Goal: Transaction & Acquisition: Purchase product/service

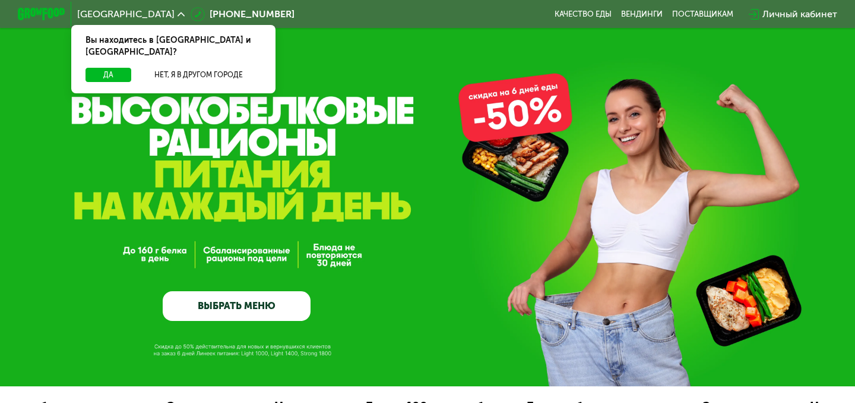
click at [290, 311] on link "ВЫБРАТЬ МЕНЮ" at bounding box center [237, 306] width 148 height 30
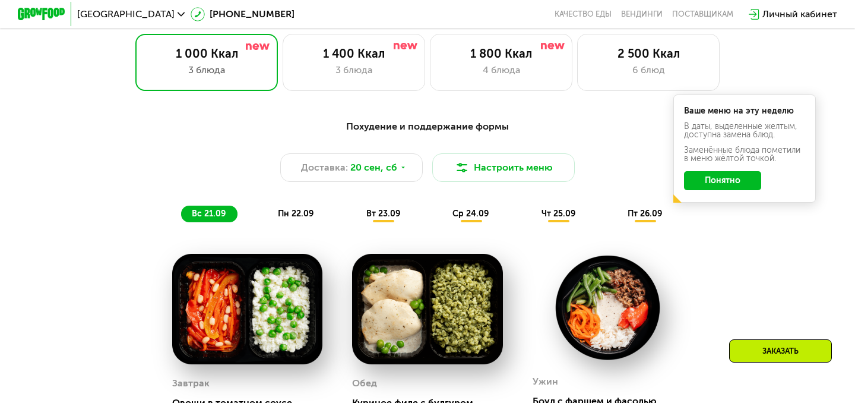
scroll to position [780, 0]
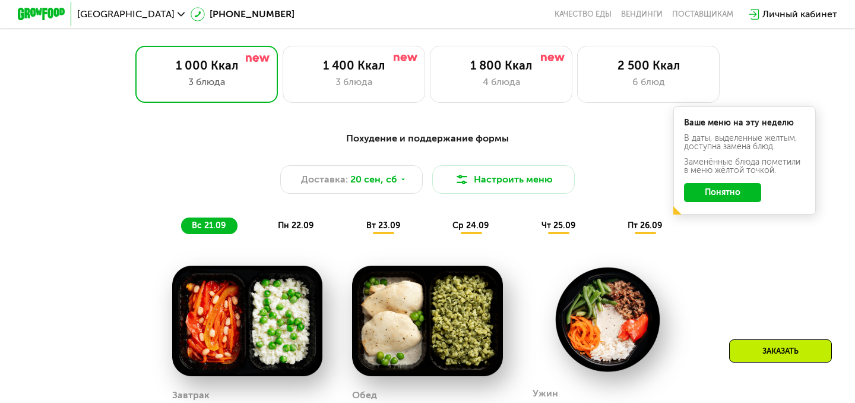
click at [732, 200] on button "Понятно" at bounding box center [722, 192] width 77 height 19
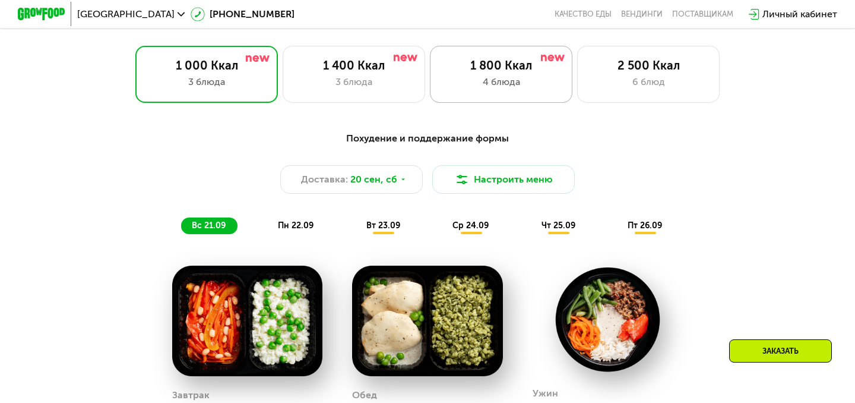
click at [479, 68] on div "1 800 Ккал" at bounding box center [502, 65] width 118 height 14
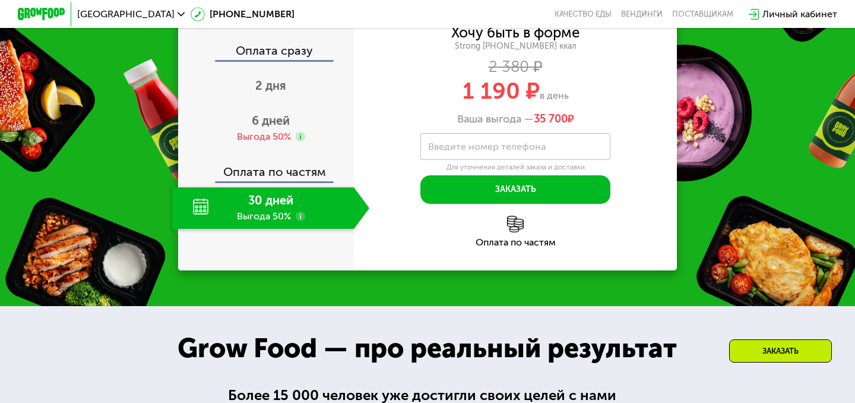
scroll to position [1505, 0]
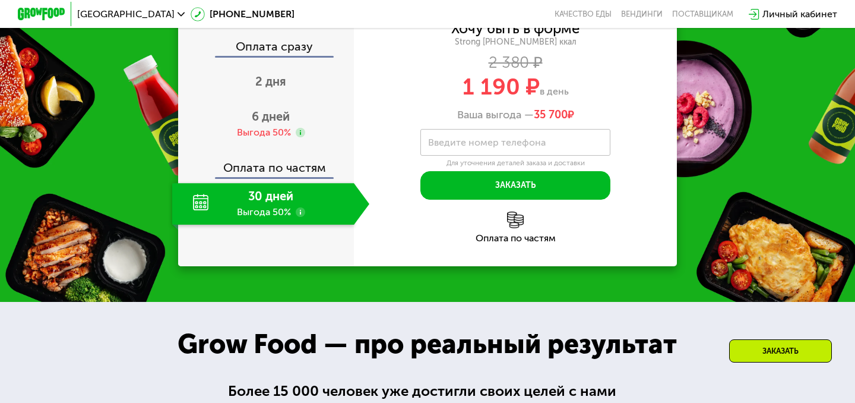
click at [252, 225] on div "30 дней Выгода 50%" at bounding box center [263, 204] width 182 height 42
click at [197, 225] on div "30 дней Выгода 50%" at bounding box center [263, 204] width 182 height 42
click at [299, 217] on use at bounding box center [301, 212] width 10 height 10
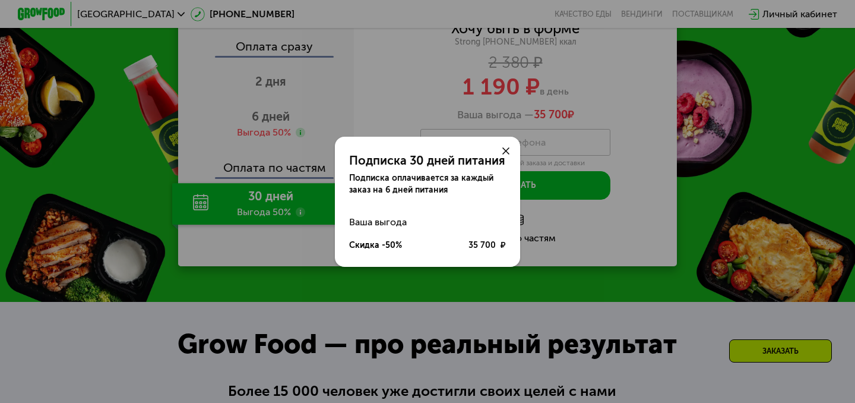
click at [507, 151] on use at bounding box center [506, 150] width 7 height 7
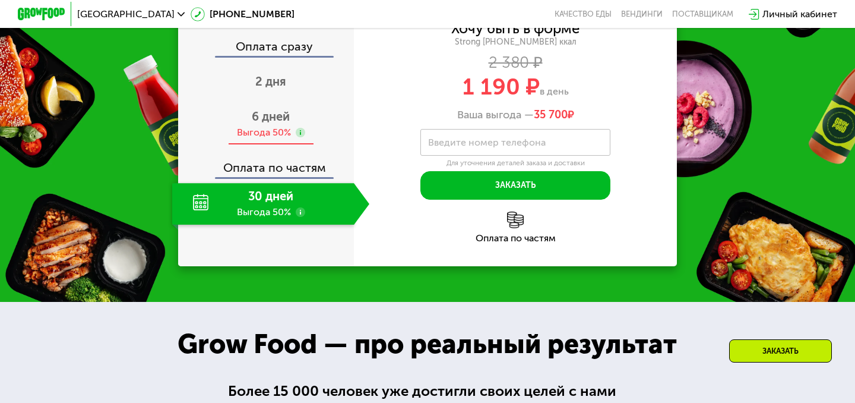
click at [279, 124] on span "6 дней" at bounding box center [271, 116] width 38 height 14
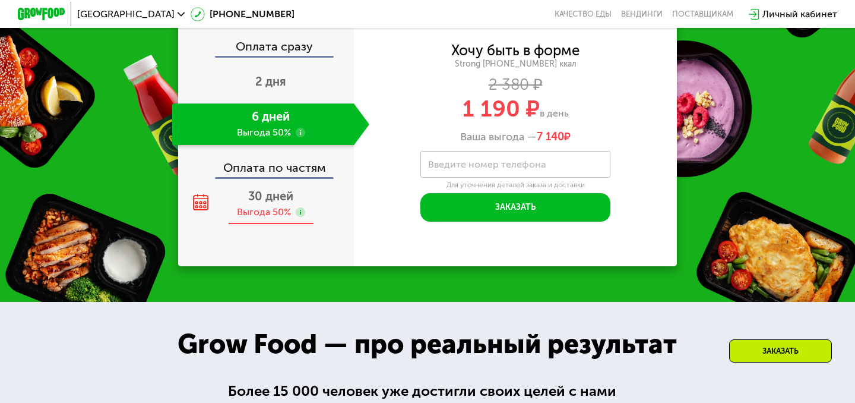
click at [280, 203] on span "30 дней" at bounding box center [270, 196] width 45 height 14
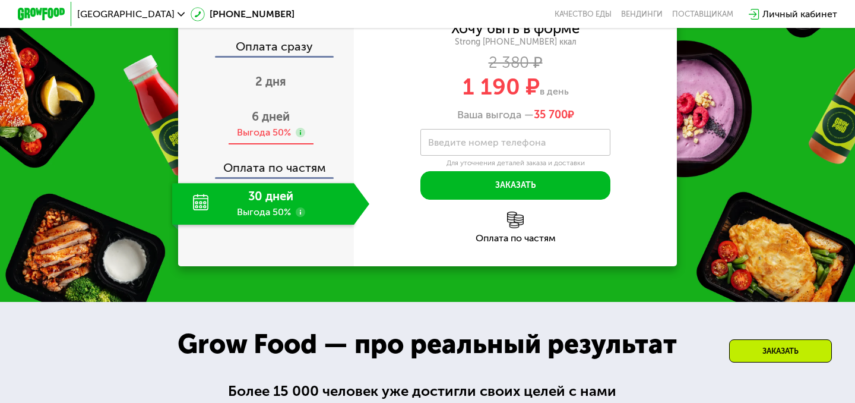
click at [264, 124] on span "6 дней" at bounding box center [271, 116] width 38 height 14
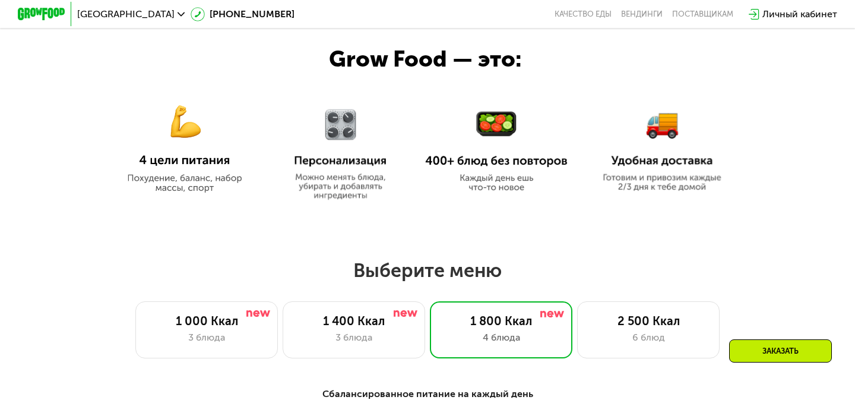
scroll to position [525, 0]
click at [497, 144] on img at bounding box center [496, 150] width 143 height 82
click at [803, 349] on div "Заказать" at bounding box center [780, 350] width 103 height 23
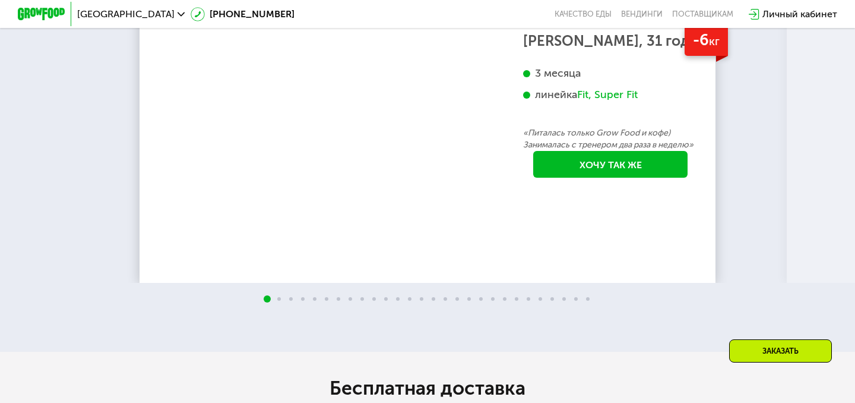
scroll to position [2314, 0]
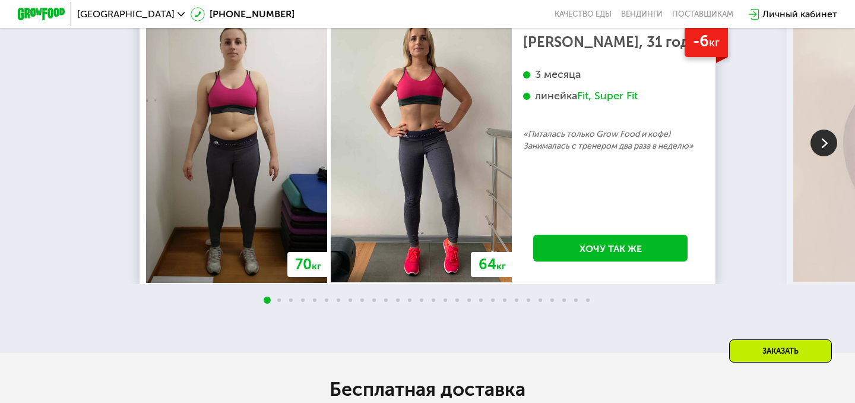
click at [819, 156] on img at bounding box center [824, 143] width 27 height 27
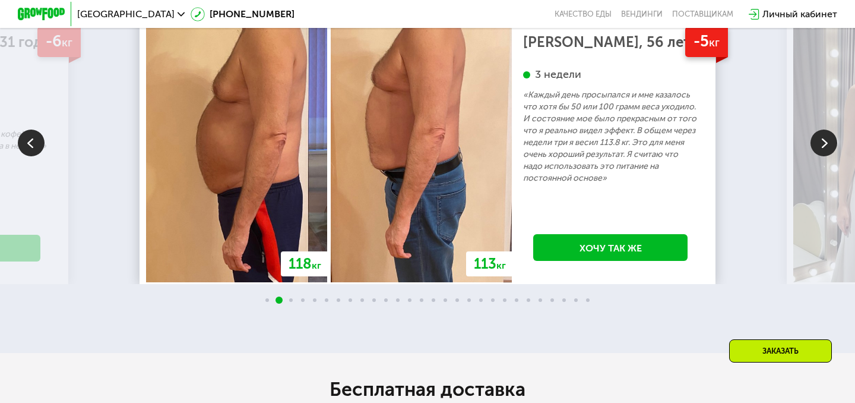
click at [816, 156] on img at bounding box center [824, 143] width 27 height 27
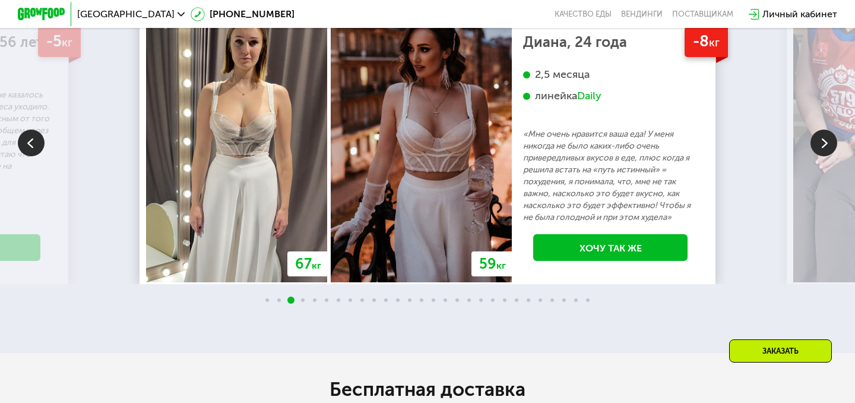
click at [822, 156] on img at bounding box center [824, 143] width 27 height 27
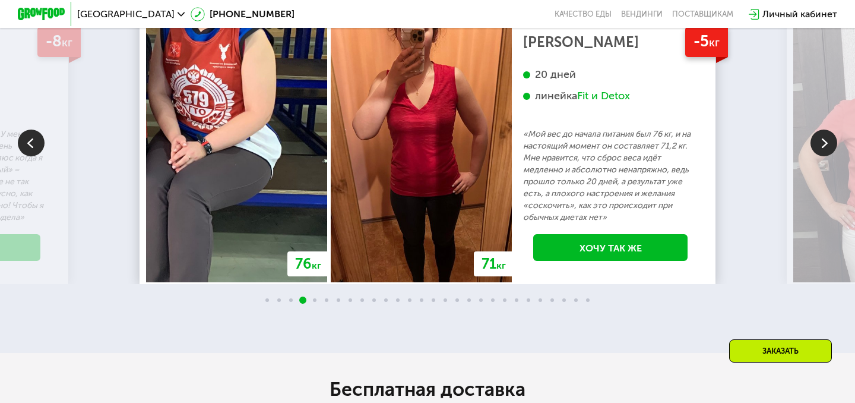
click at [828, 156] on img at bounding box center [824, 143] width 27 height 27
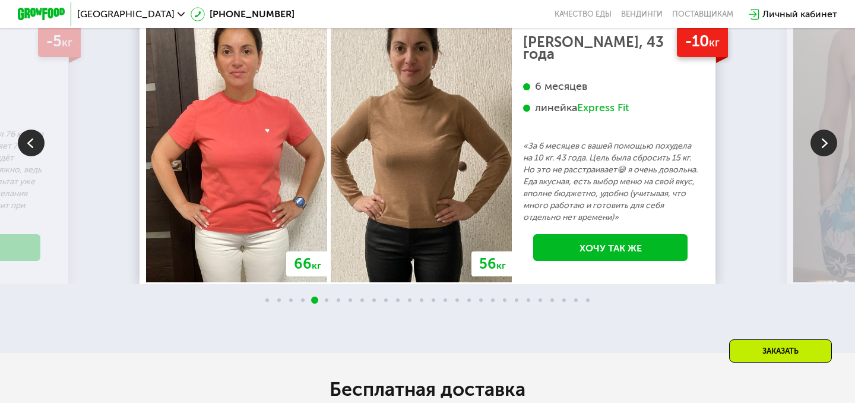
click at [828, 156] on img at bounding box center [824, 143] width 27 height 27
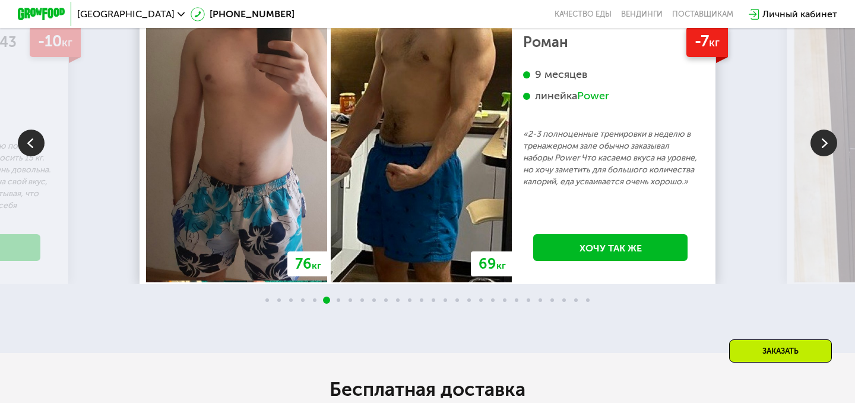
click at [820, 156] on img at bounding box center [824, 143] width 27 height 27
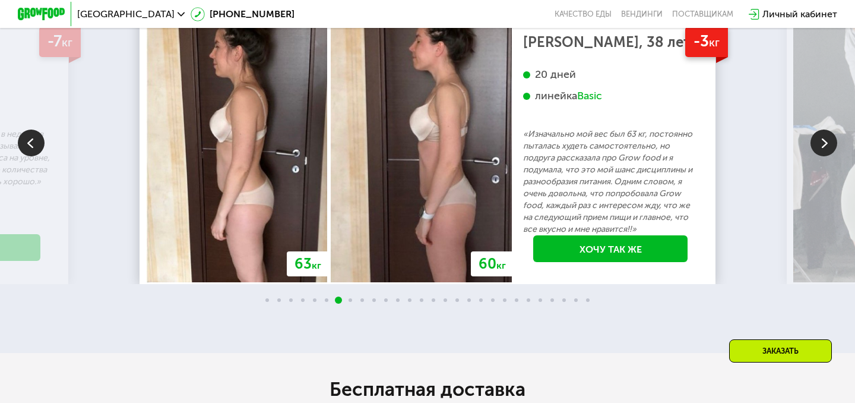
click at [820, 156] on img at bounding box center [824, 143] width 27 height 27
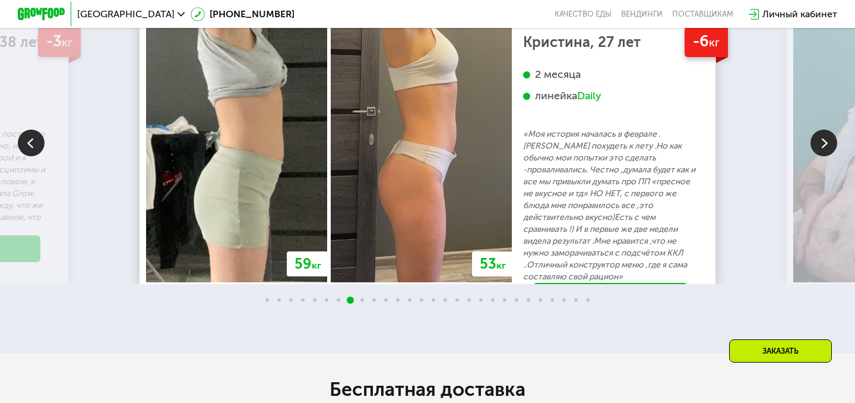
click at [820, 156] on img at bounding box center [824, 143] width 27 height 27
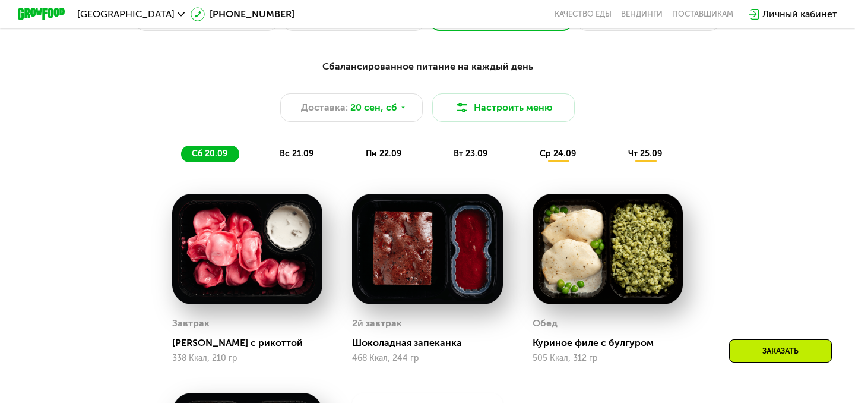
scroll to position [851, 0]
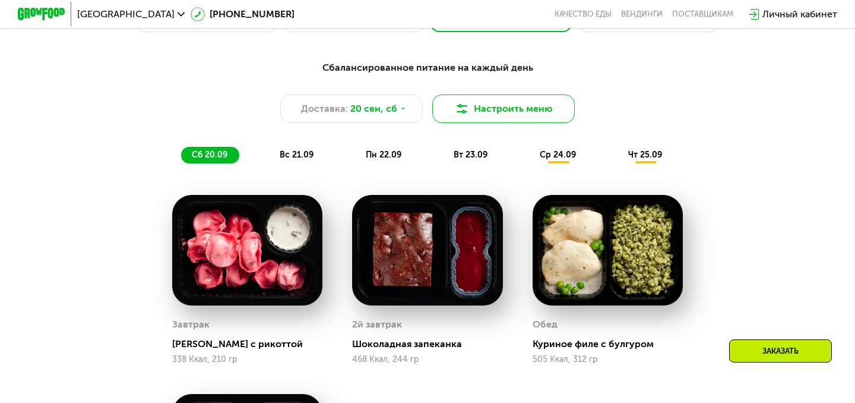
click at [492, 113] on button "Настроить меню" at bounding box center [503, 108] width 143 height 29
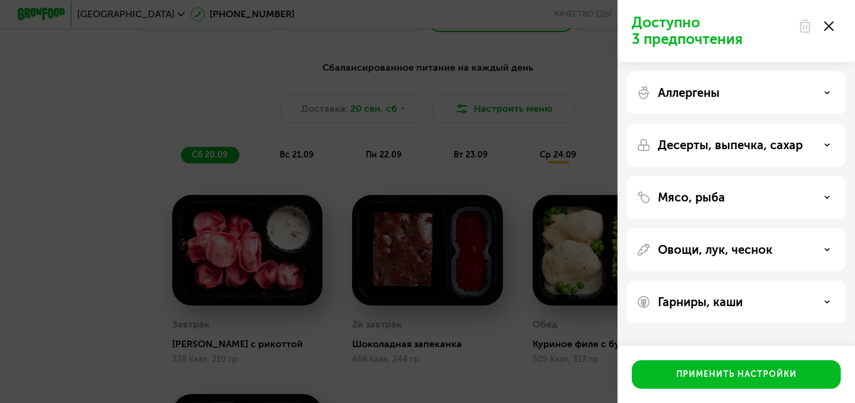
click at [700, 96] on p "Аллергены" at bounding box center [689, 93] width 62 height 14
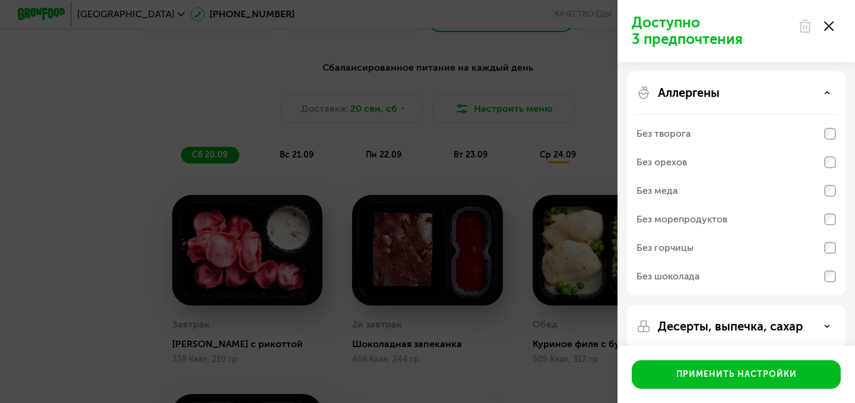
click at [692, 270] on div "Без шоколада" at bounding box center [668, 276] width 63 height 14
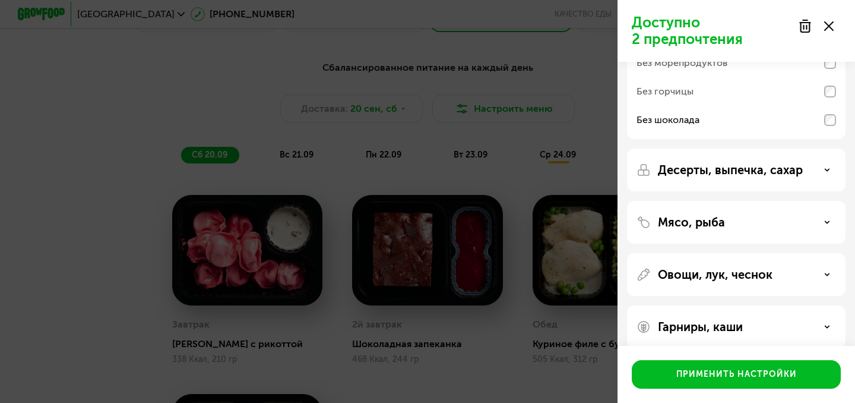
scroll to position [170, 0]
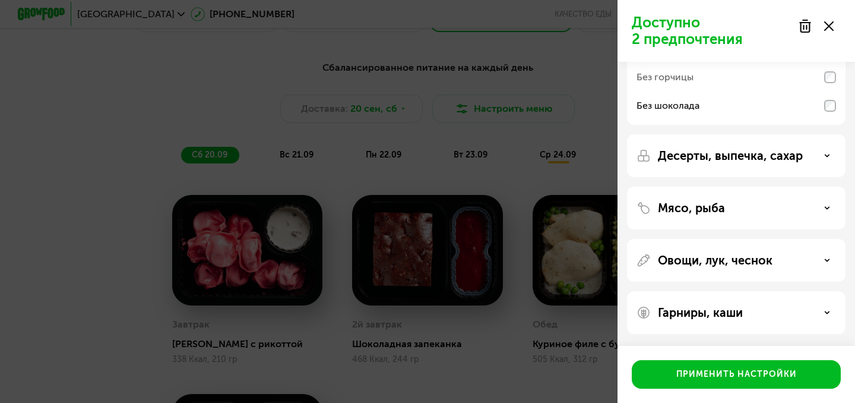
click at [706, 158] on p "Десерты, выпечка, сахар" at bounding box center [730, 156] width 145 height 14
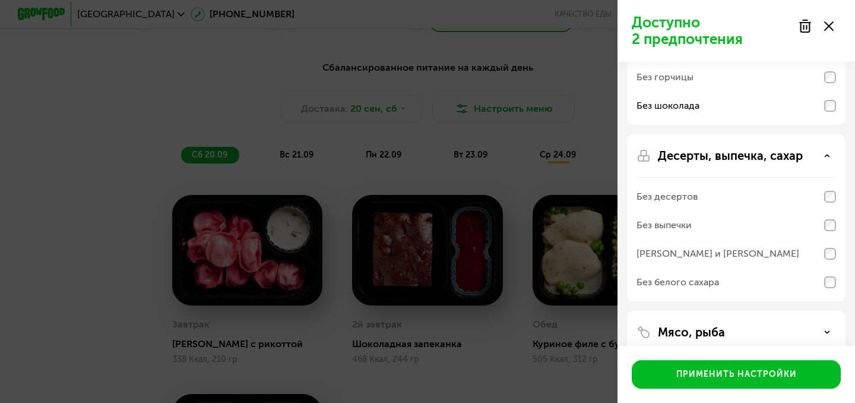
click at [735, 154] on p "Десерты, выпечка, сахар" at bounding box center [730, 156] width 145 height 14
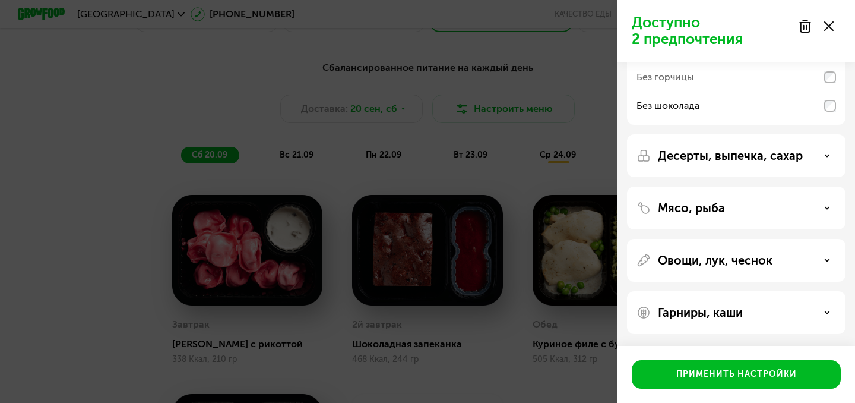
click at [725, 216] on div "Мясо, рыба" at bounding box center [736, 208] width 219 height 43
click at [790, 209] on div "Мясо, рыба" at bounding box center [737, 208] width 200 height 14
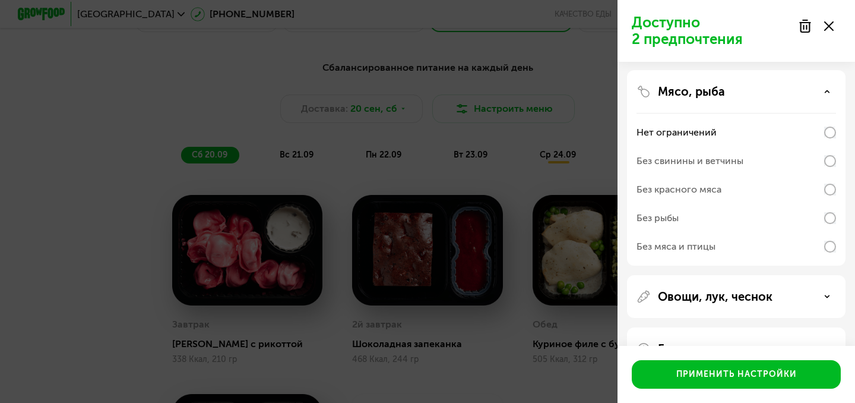
click at [767, 87] on div "Мясо, рыба" at bounding box center [737, 91] width 200 height 14
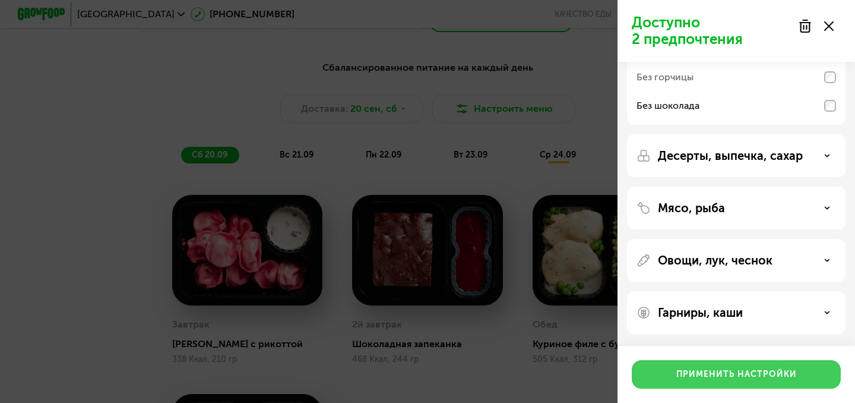
click at [744, 387] on button "Применить настройки" at bounding box center [736, 374] width 209 height 29
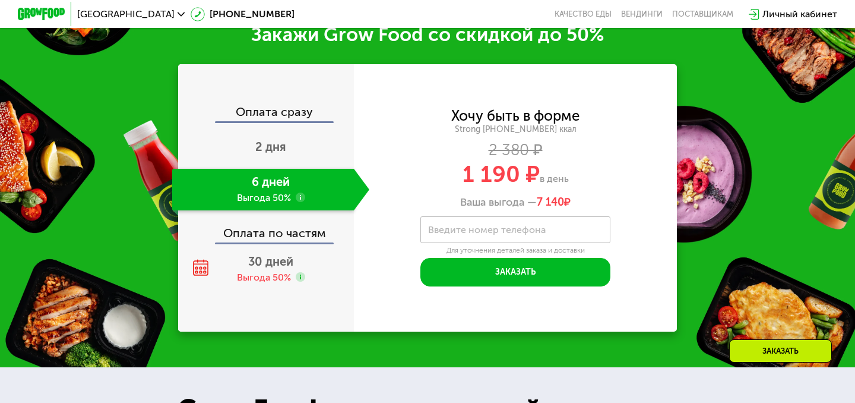
scroll to position [1101, 0]
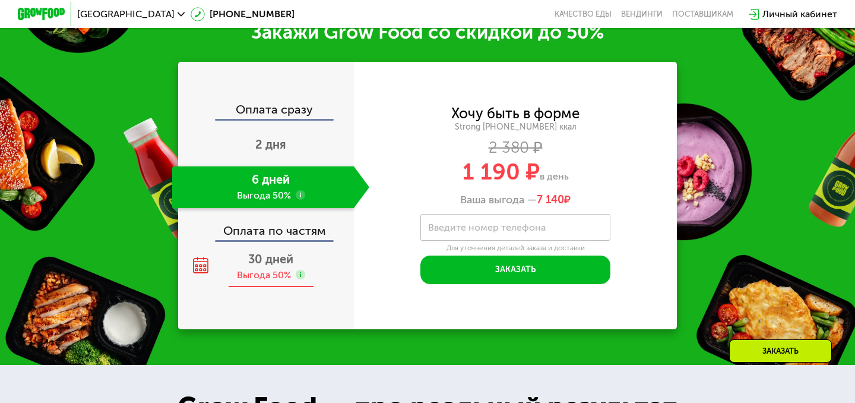
click at [282, 269] on div "Выгода 50%" at bounding box center [264, 275] width 54 height 13
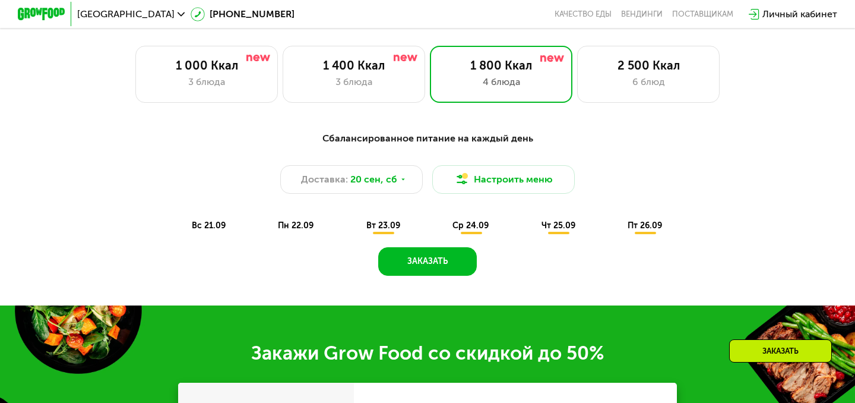
scroll to position [770, 0]
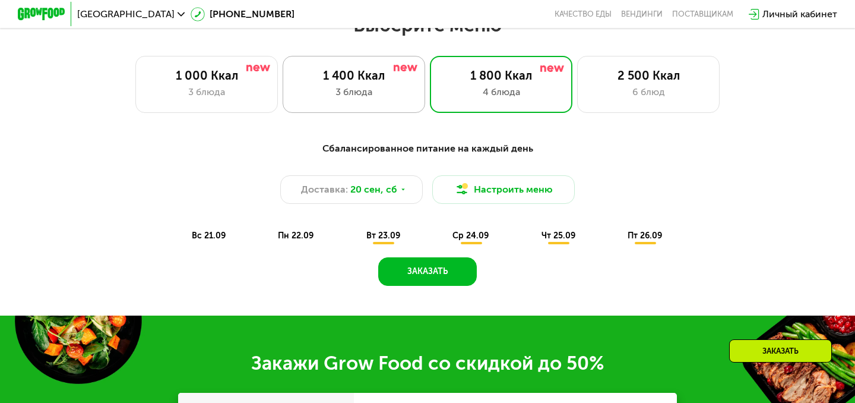
click at [373, 91] on div "3 блюда" at bounding box center [354, 92] width 118 height 14
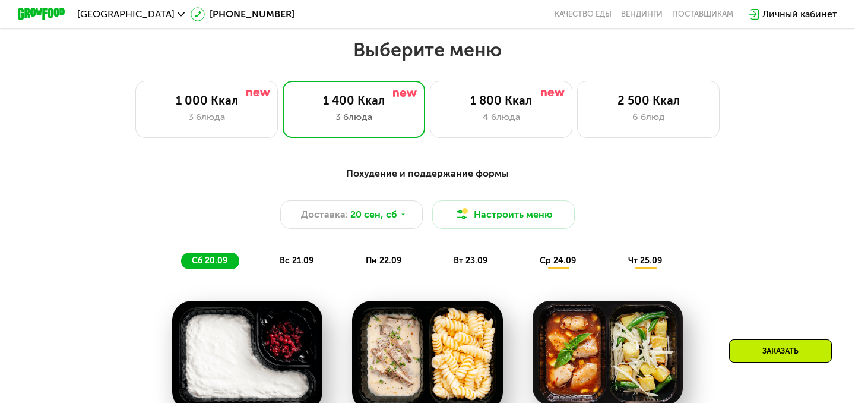
scroll to position [744, 0]
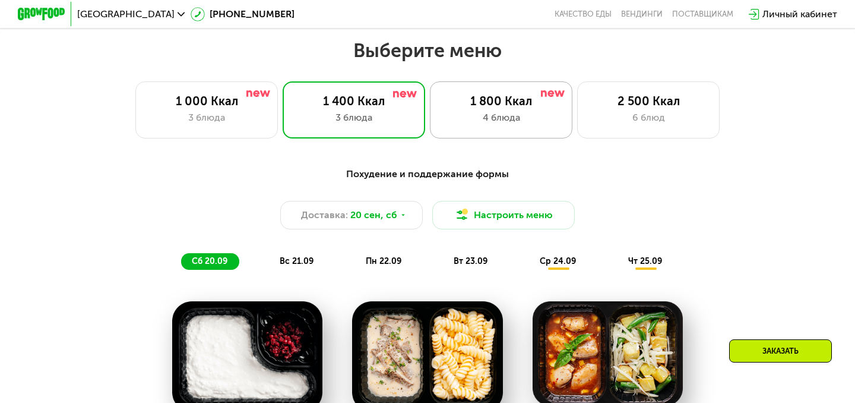
click at [506, 120] on div "4 блюда" at bounding box center [502, 117] width 118 height 14
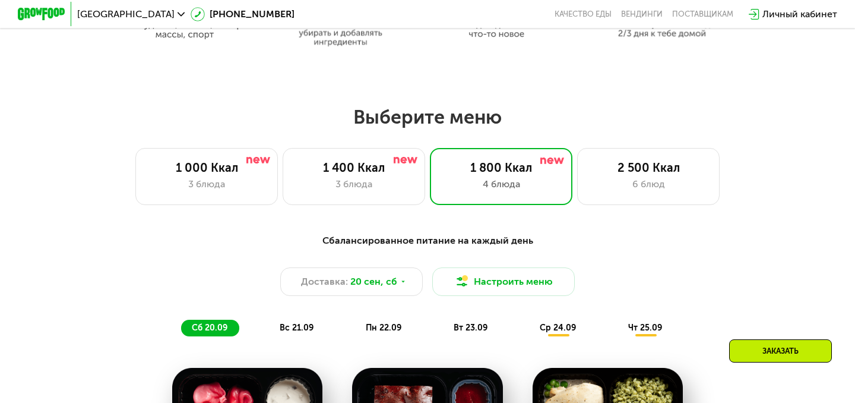
scroll to position [677, 0]
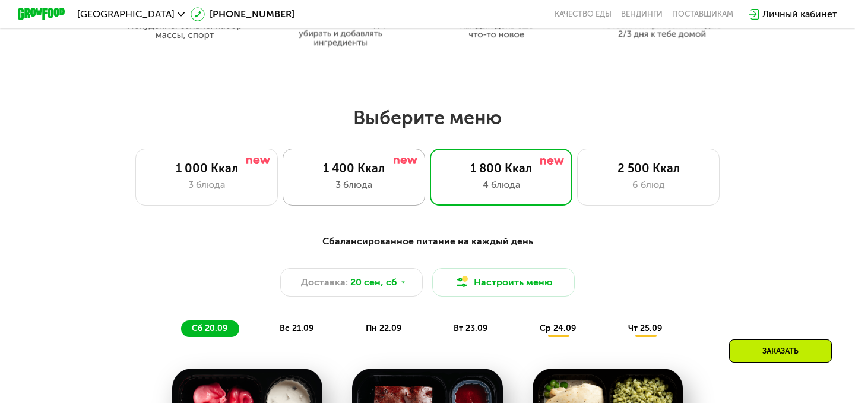
click at [336, 167] on div "1 400 Ккал" at bounding box center [354, 168] width 118 height 14
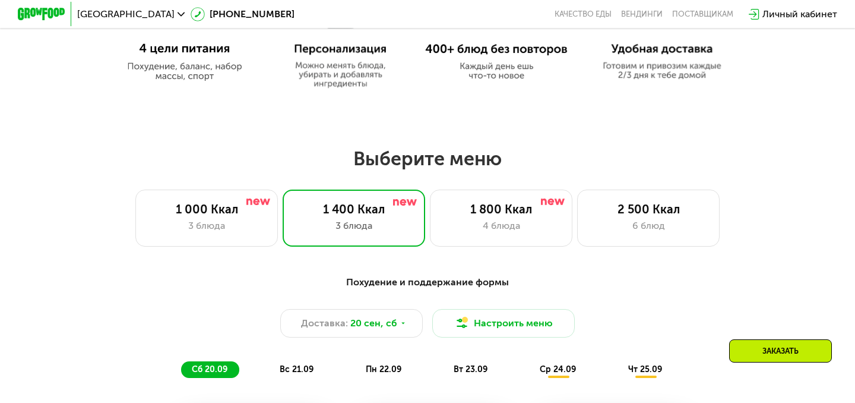
scroll to position [636, 0]
click at [641, 209] on div "2 500 Ккал" at bounding box center [649, 210] width 118 height 14
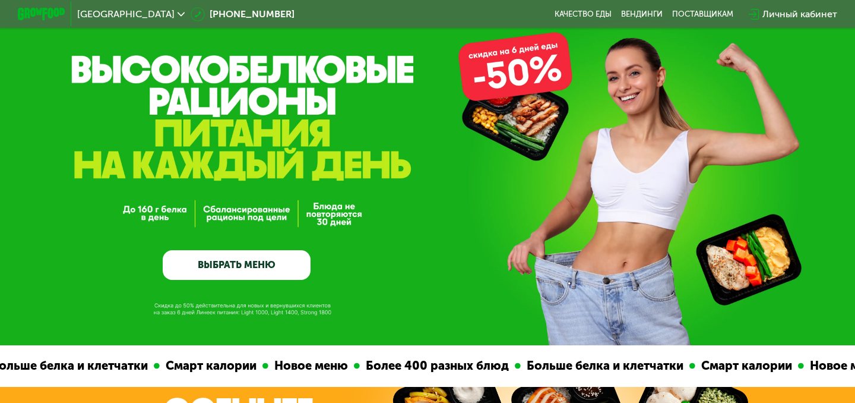
scroll to position [0, 0]
